Goal: Use online tool/utility: Use online tool/utility

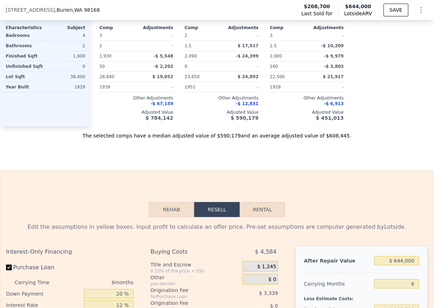
scroll to position [1069, 0]
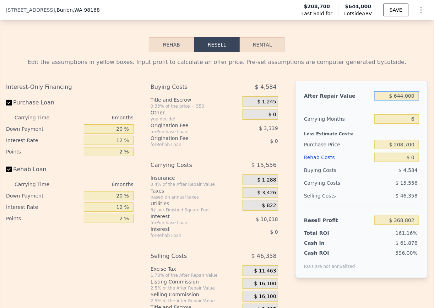
click at [395, 96] on input "$ 644,000" at bounding box center [396, 95] width 45 height 9
type input "$ 700,000"
type input "$ 420,707"
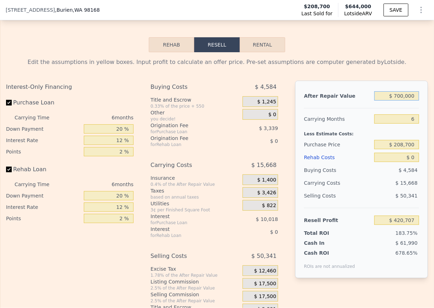
type input "$ 700,000"
click at [399, 117] on input "6" at bounding box center [396, 118] width 45 height 9
click at [397, 143] on input "$ 208,700" at bounding box center [396, 144] width 45 height 9
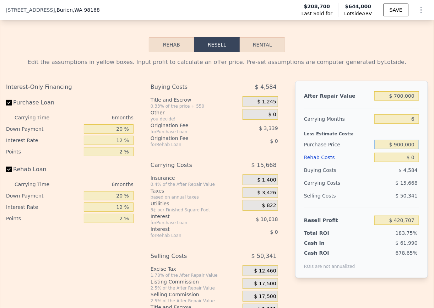
type input "$ 900,000"
click at [387, 126] on div "Less Estimate Costs:" at bounding box center [361, 131] width 115 height 13
type input "-$ 317,136"
click at [408, 155] on input "$ 0" at bounding box center [396, 157] width 45 height 9
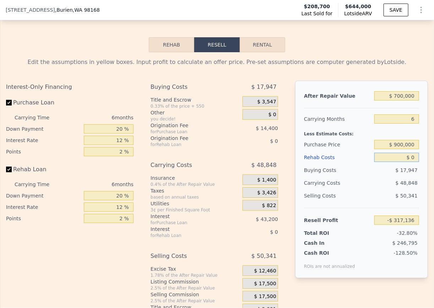
click at [408, 155] on input "$ 0" at bounding box center [396, 157] width 45 height 9
type input "$ 5"
type input "-$ 317,141"
type input "$ 7"
type input "-$ 317,143"
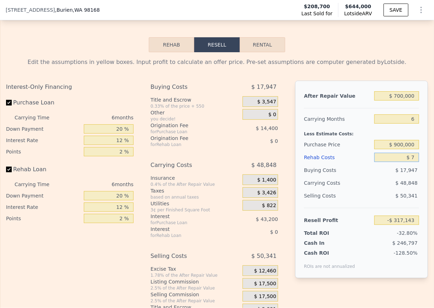
type input "$ 75"
type input "-$ 317,218"
type input "$ 750"
type input "-$ 317,934"
type input "$ 75,000"
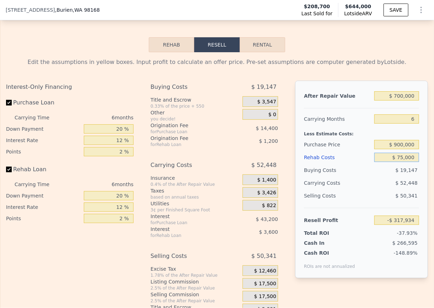
type input "-$ 396,936"
type input "$ 75,000"
click at [376, 128] on div "Less Estimate Costs:" at bounding box center [361, 131] width 115 height 13
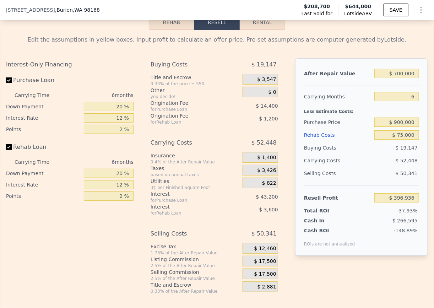
scroll to position [1095, 0]
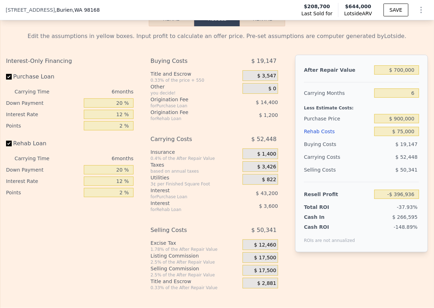
click at [258, 254] on span "$ 17,500" at bounding box center [265, 257] width 22 height 6
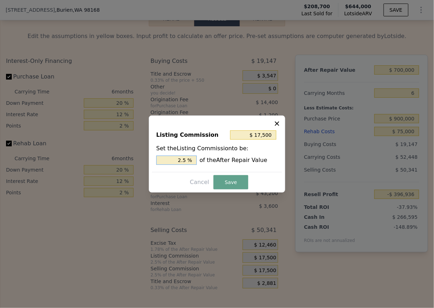
click at [176, 158] on input "2.5 %" at bounding box center [176, 159] width 40 height 9
type input "$ 7,000"
type input "1. %"
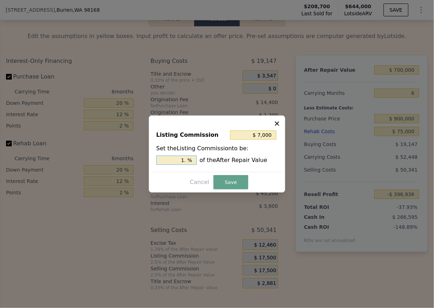
type input "$ 10,500"
type input "1.5 %"
click at [229, 180] on button "Save" at bounding box center [230, 182] width 35 height 14
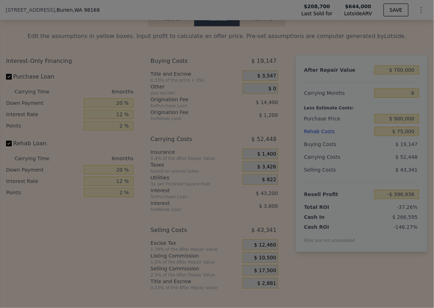
type input "-$ 389,936"
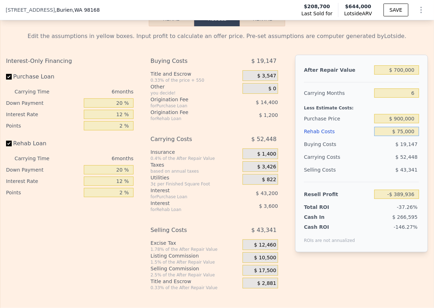
click at [400, 131] on input "$ 75,000" at bounding box center [396, 131] width 45 height 9
type input "$ 50"
type input "-$ 310,187"
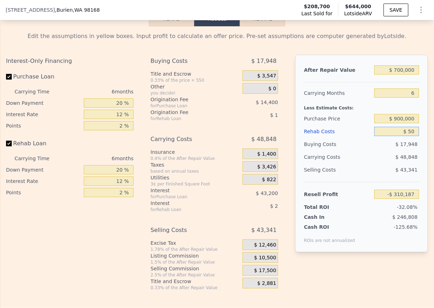
type input "$ 5"
type input "-$ 310,141"
type input "$ 755"
type input "-$ 310,939"
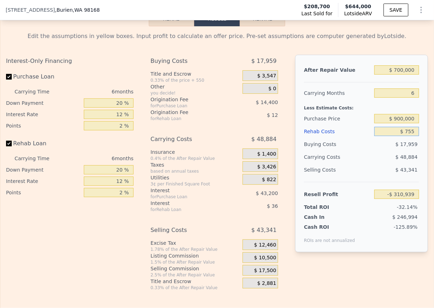
type input "$ 75"
type input "-$ 310,218"
type input "$ 5"
type input "-$ 310,141"
type input "$ 50"
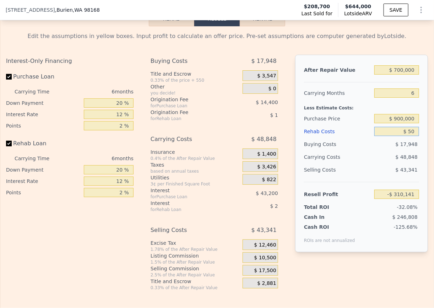
type input "-$ 310,187"
type input "$ 500"
type input "-$ 310,668"
type input "$ 50,000"
type input "-$ 363,336"
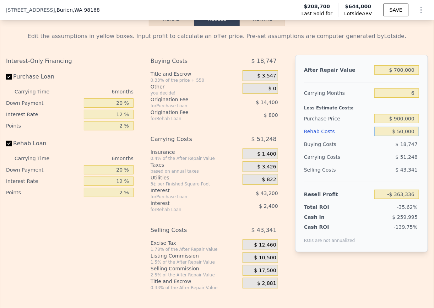
type input "$ 50,000"
click at [416, 109] on div "Less Estimate Costs:" at bounding box center [361, 105] width 115 height 13
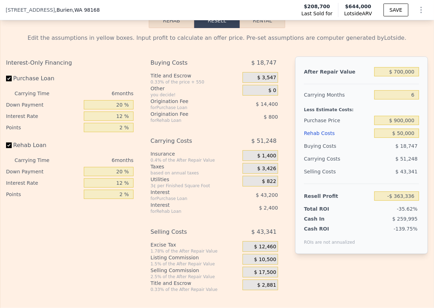
scroll to position [1093, 0]
